Goal: Communication & Community: Answer question/provide support

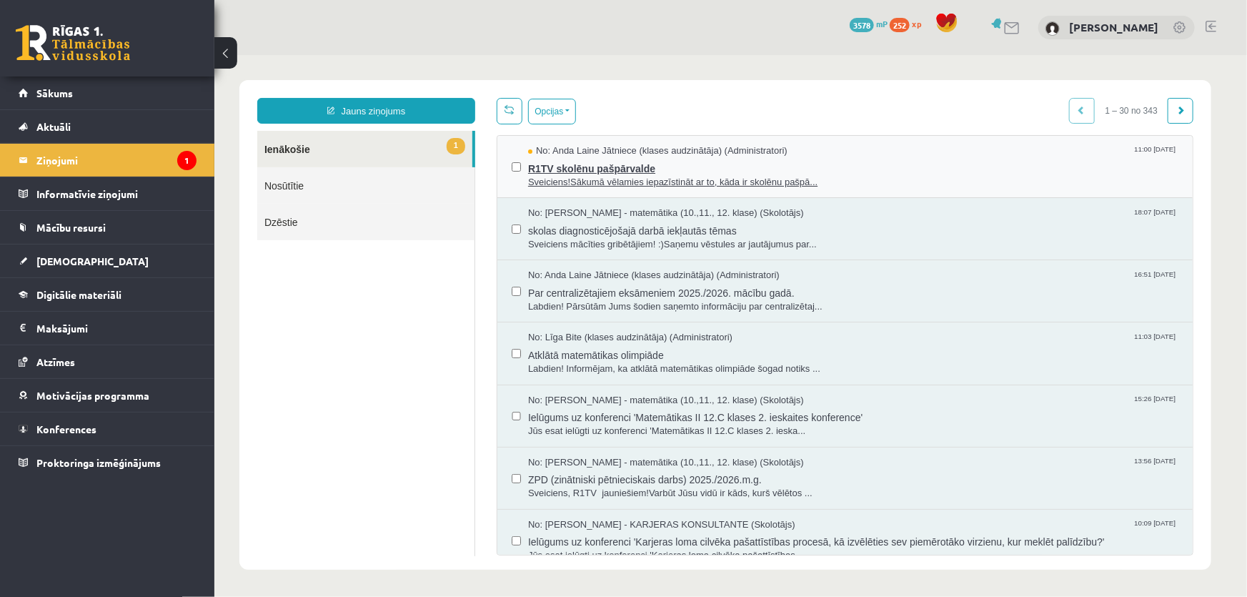
click at [614, 170] on span "R1TV skolēnu pašpārvalde" at bounding box center [853, 166] width 651 height 18
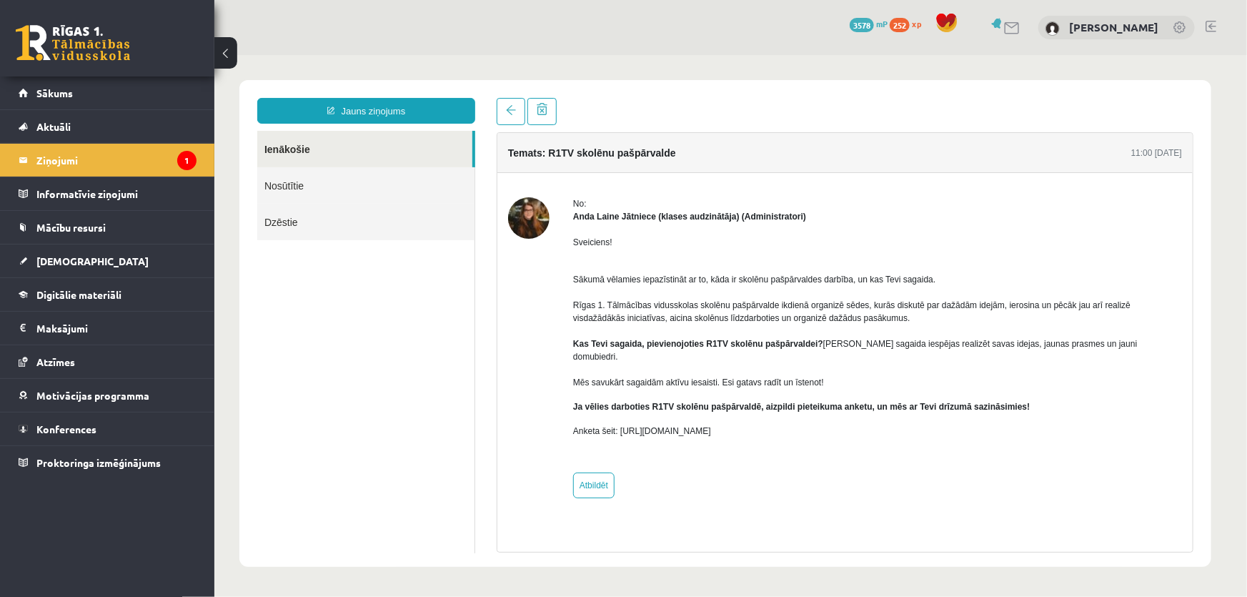
click at [445, 142] on link "Ienākošie" at bounding box center [364, 148] width 215 height 36
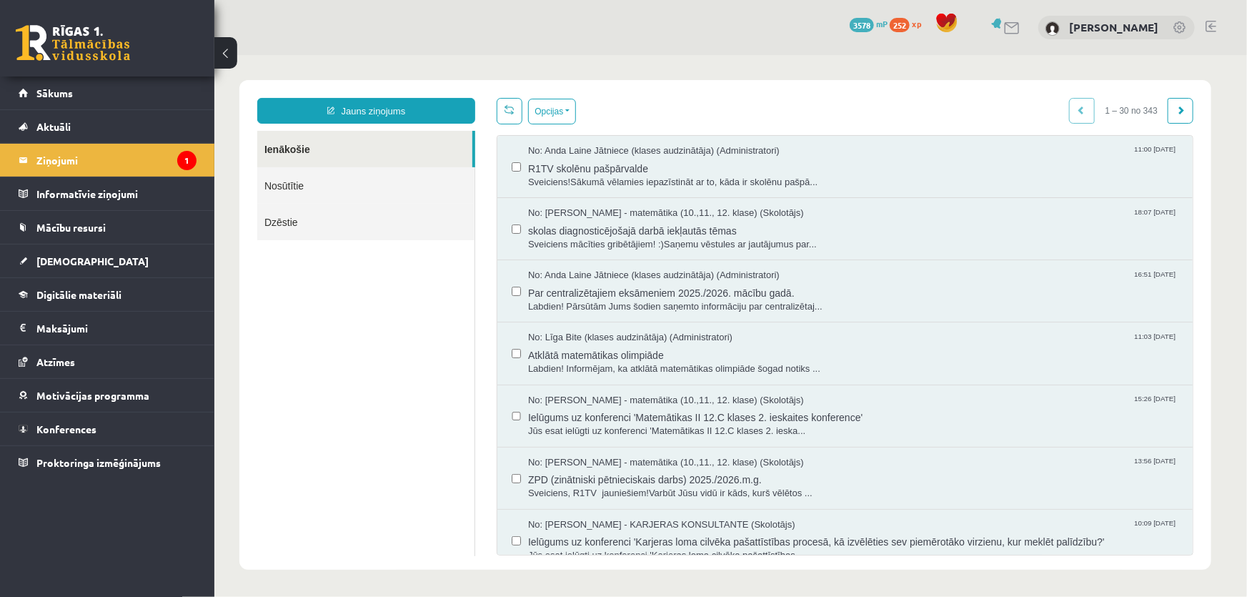
click at [445, 142] on link "Ienākošie" at bounding box center [364, 148] width 215 height 36
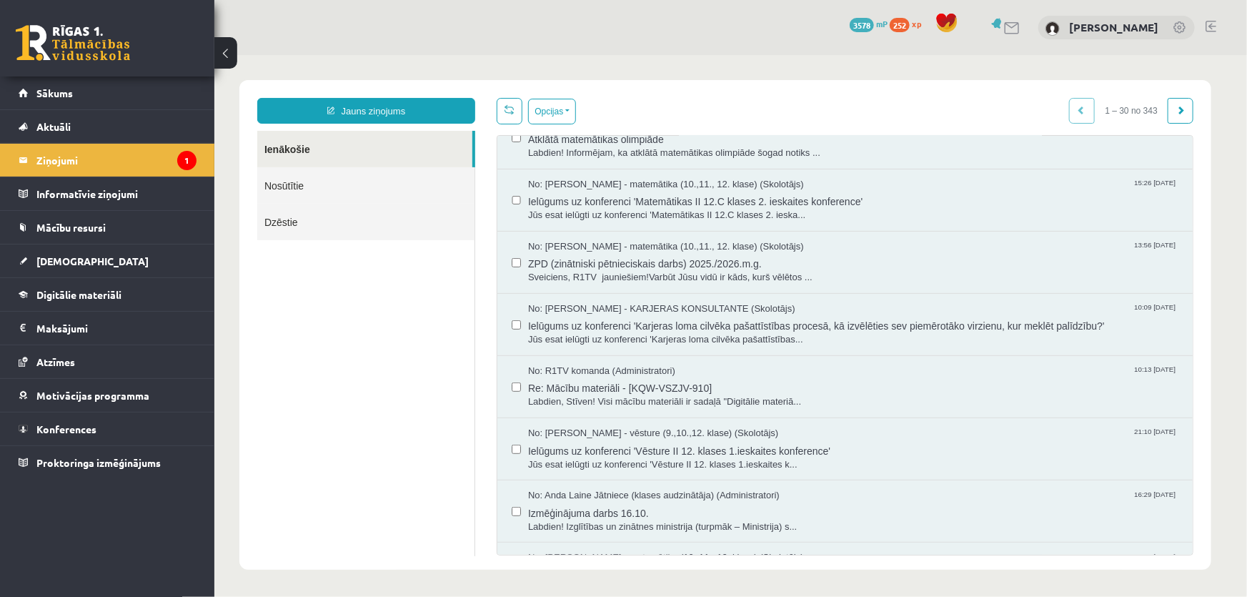
scroll to position [325, 0]
